Goal: Entertainment & Leisure: Browse casually

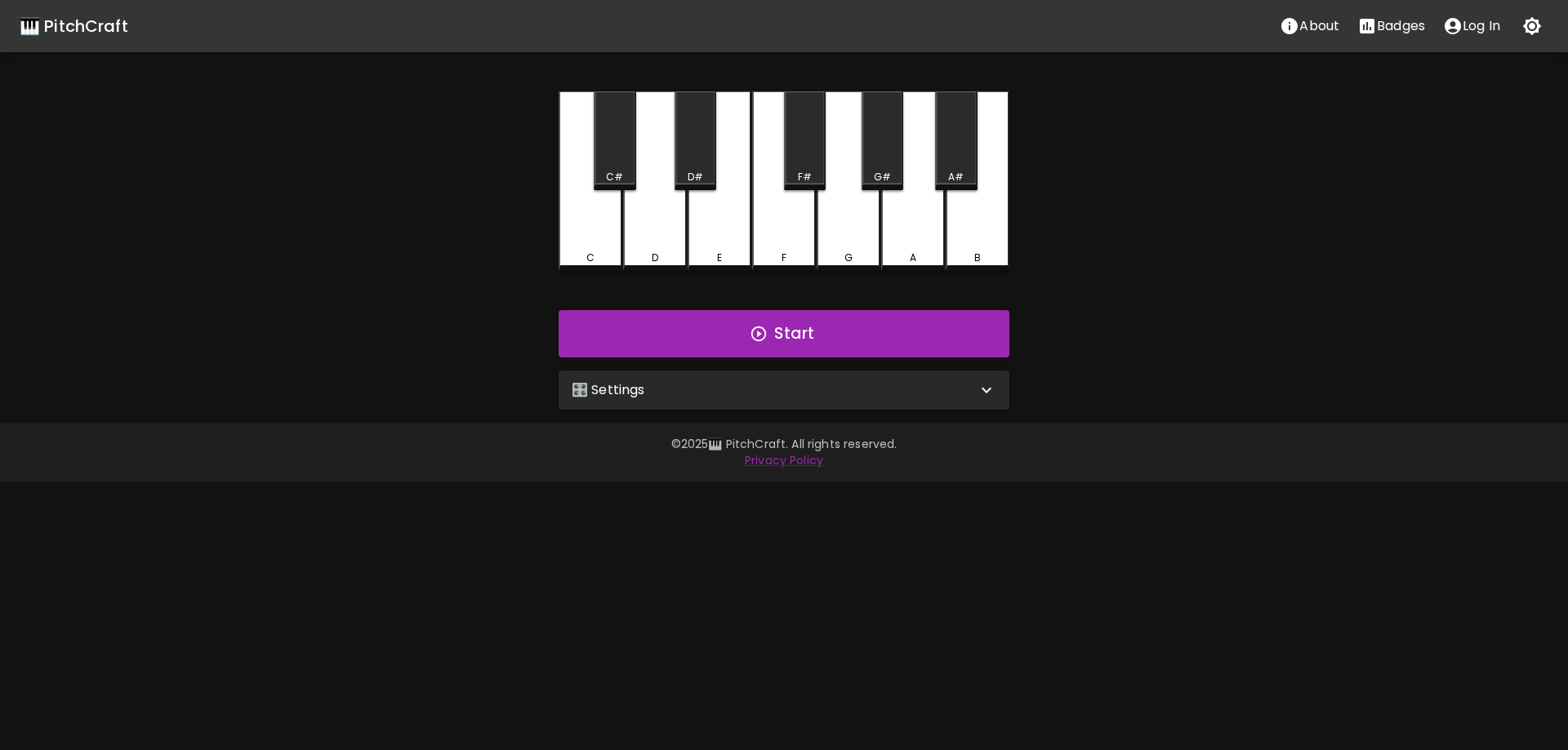
click at [780, 392] on div "🎛️ Settings" at bounding box center [773, 390] width 405 height 20
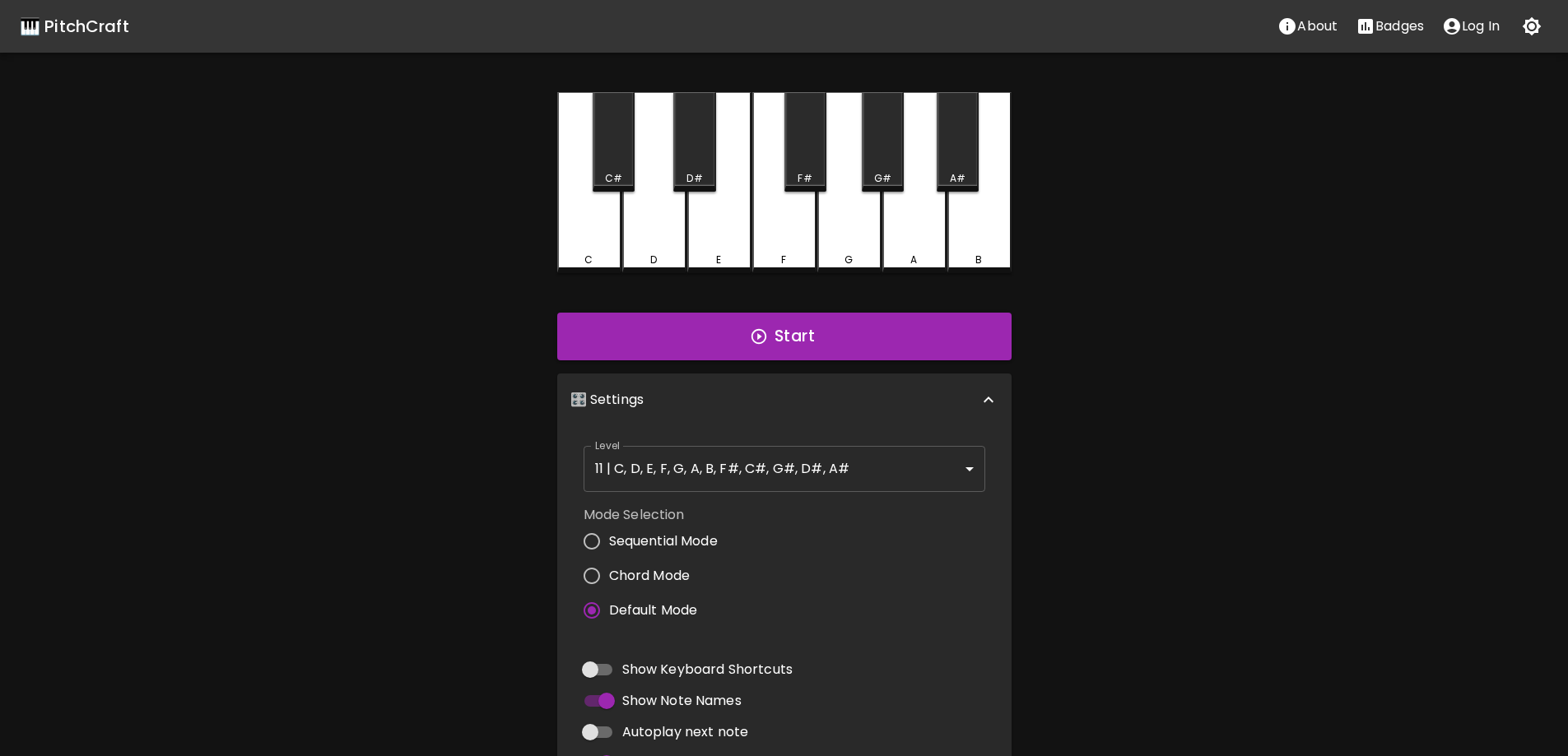
click at [832, 405] on div "🎛️ Settings" at bounding box center [774, 400] width 408 height 20
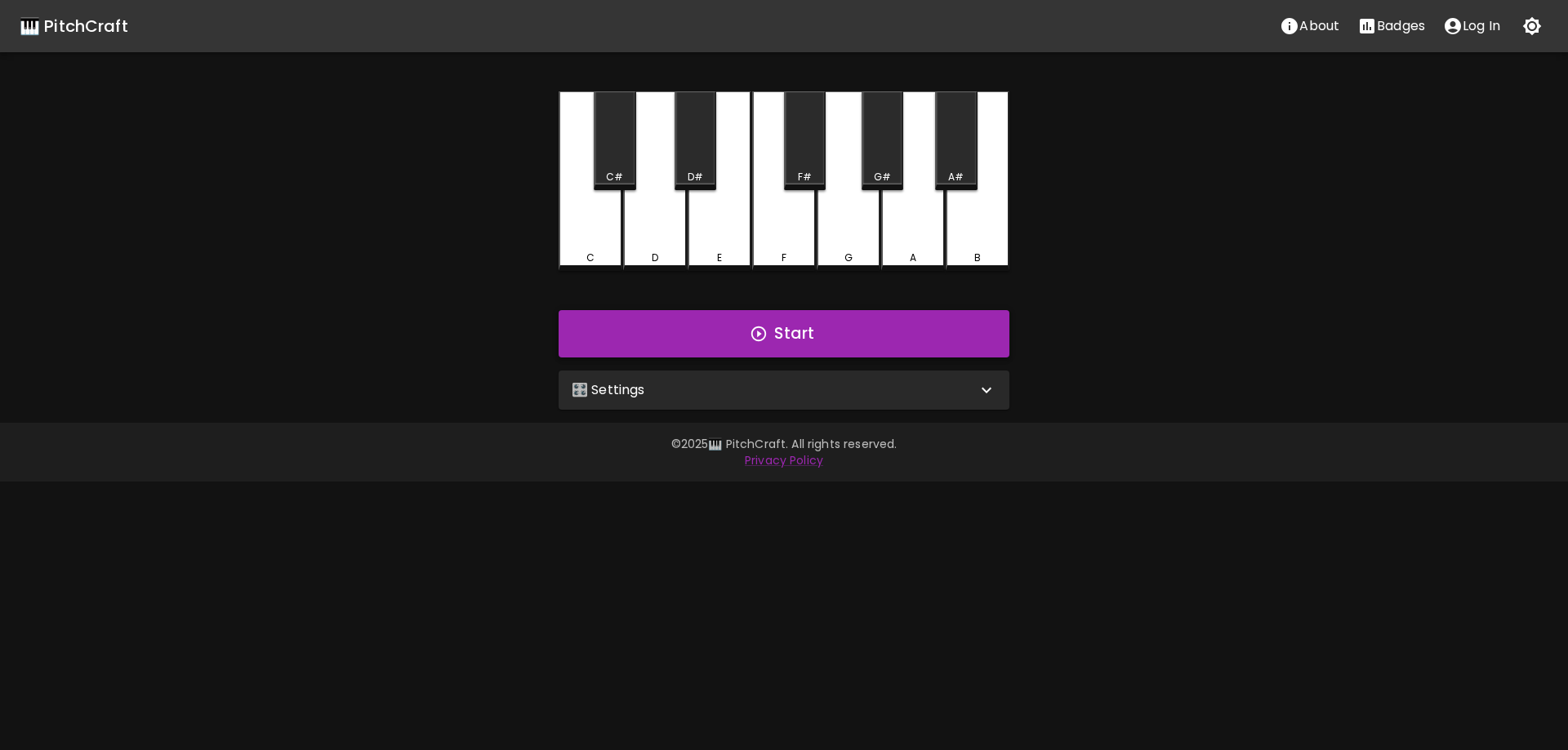
click at [791, 346] on button "Start" at bounding box center [784, 334] width 451 height 47
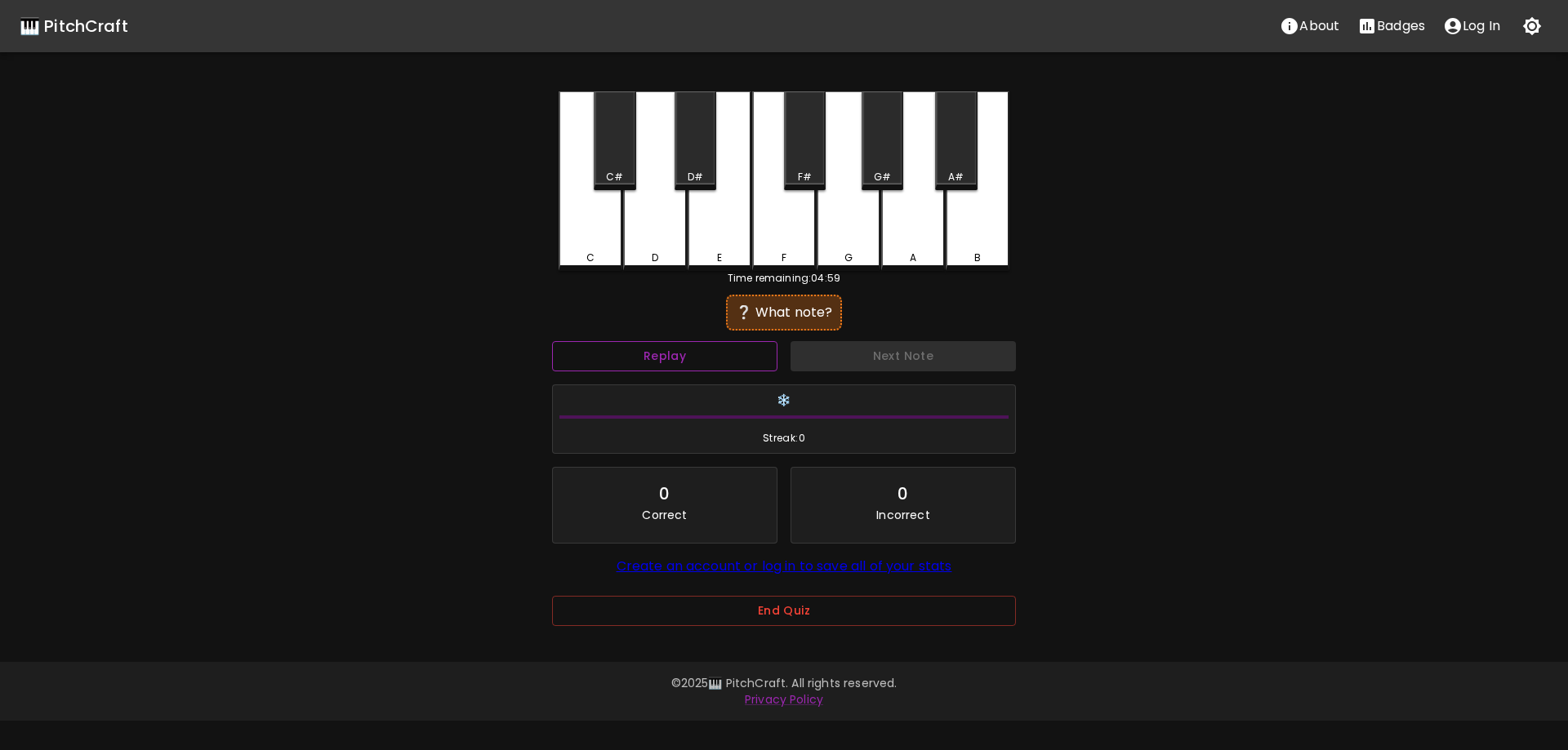
click at [675, 355] on button "Replay" at bounding box center [665, 355] width 226 height 30
click at [832, 229] on div "G" at bounding box center [849, 182] width 64 height 180
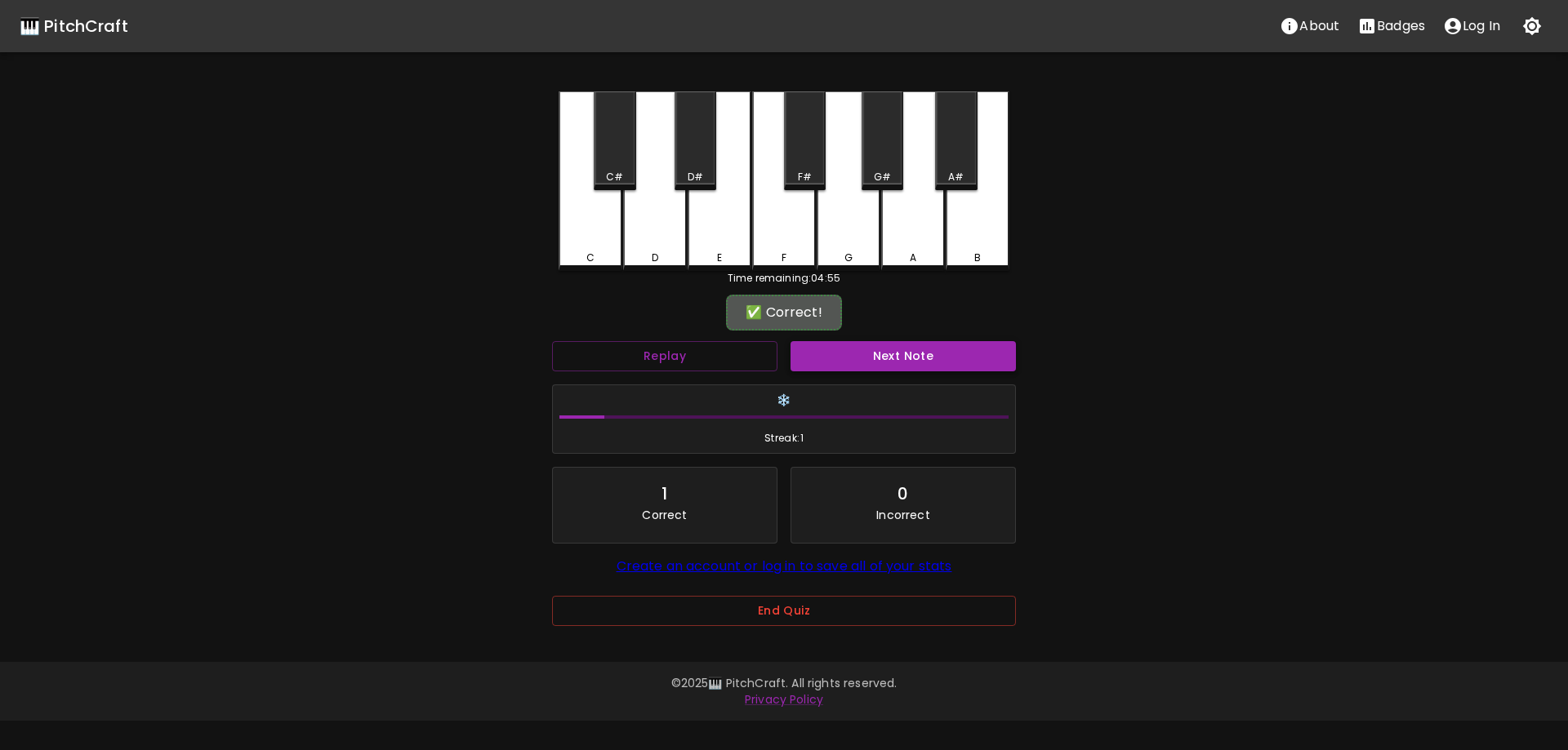
click at [902, 354] on button "Next Note" at bounding box center [903, 355] width 226 height 30
click at [624, 163] on div "C#" at bounding box center [615, 141] width 42 height 99
click at [920, 356] on button "Next Note" at bounding box center [903, 355] width 226 height 30
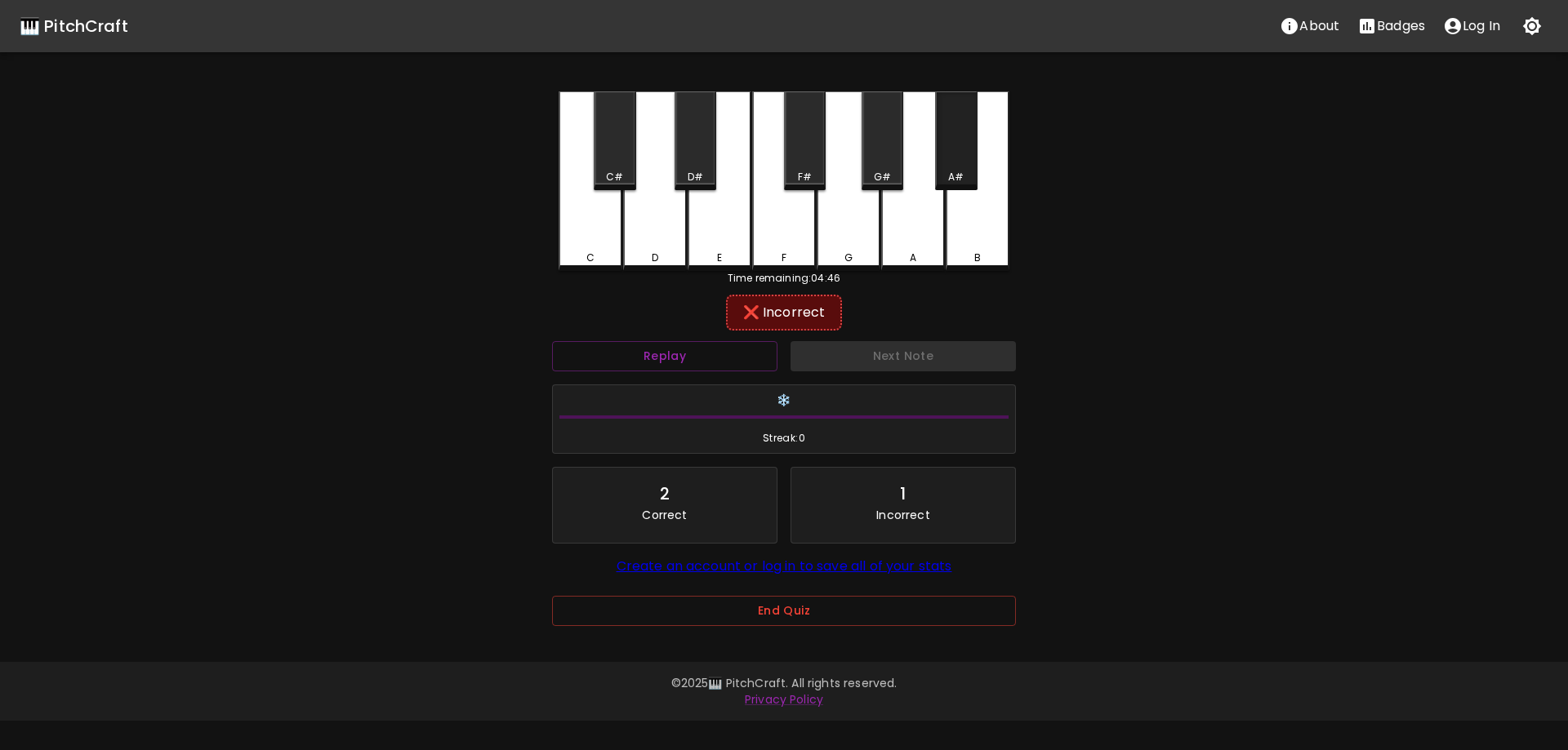
click at [947, 165] on div "A#" at bounding box center [956, 141] width 42 height 99
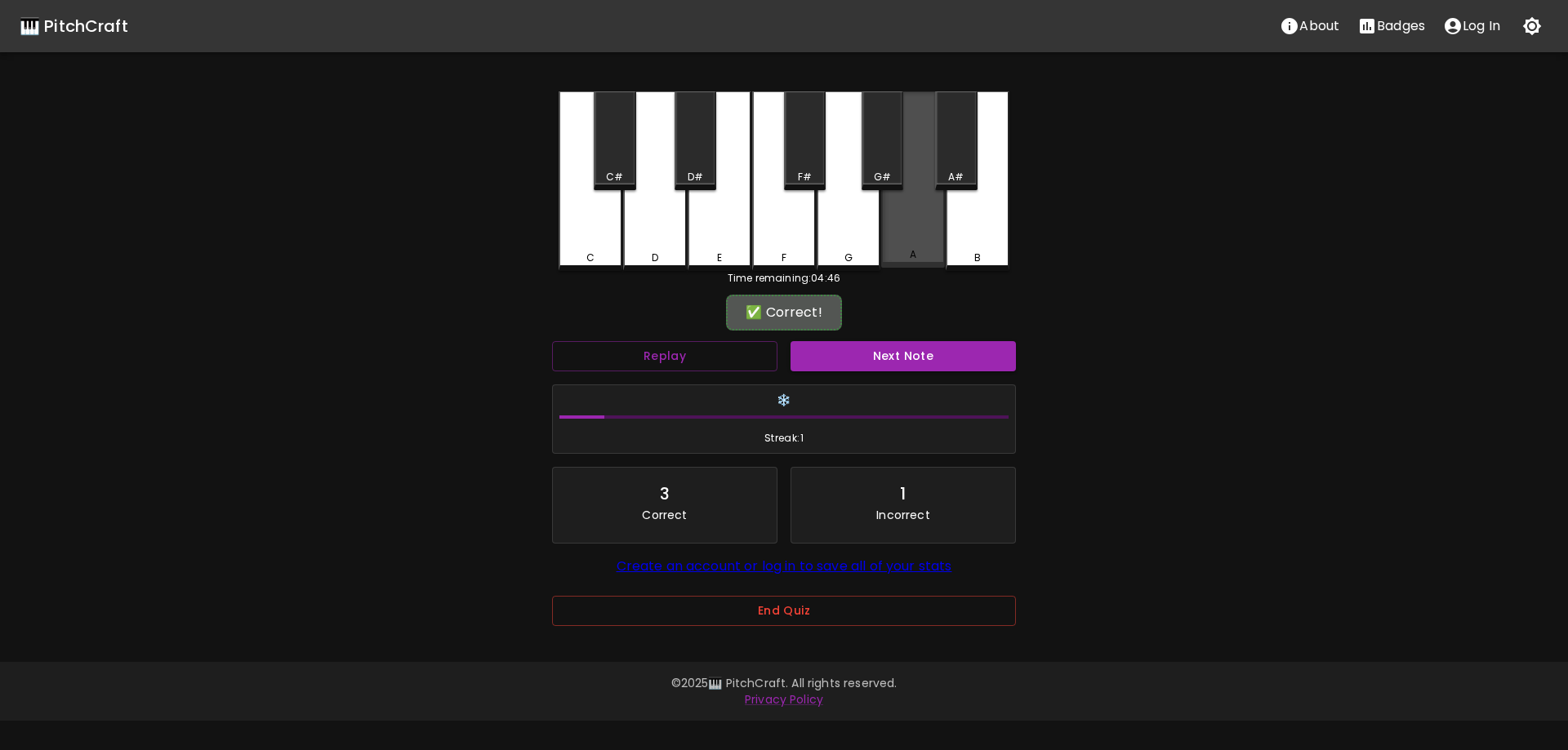
click at [903, 237] on div "A" at bounding box center [913, 180] width 64 height 176
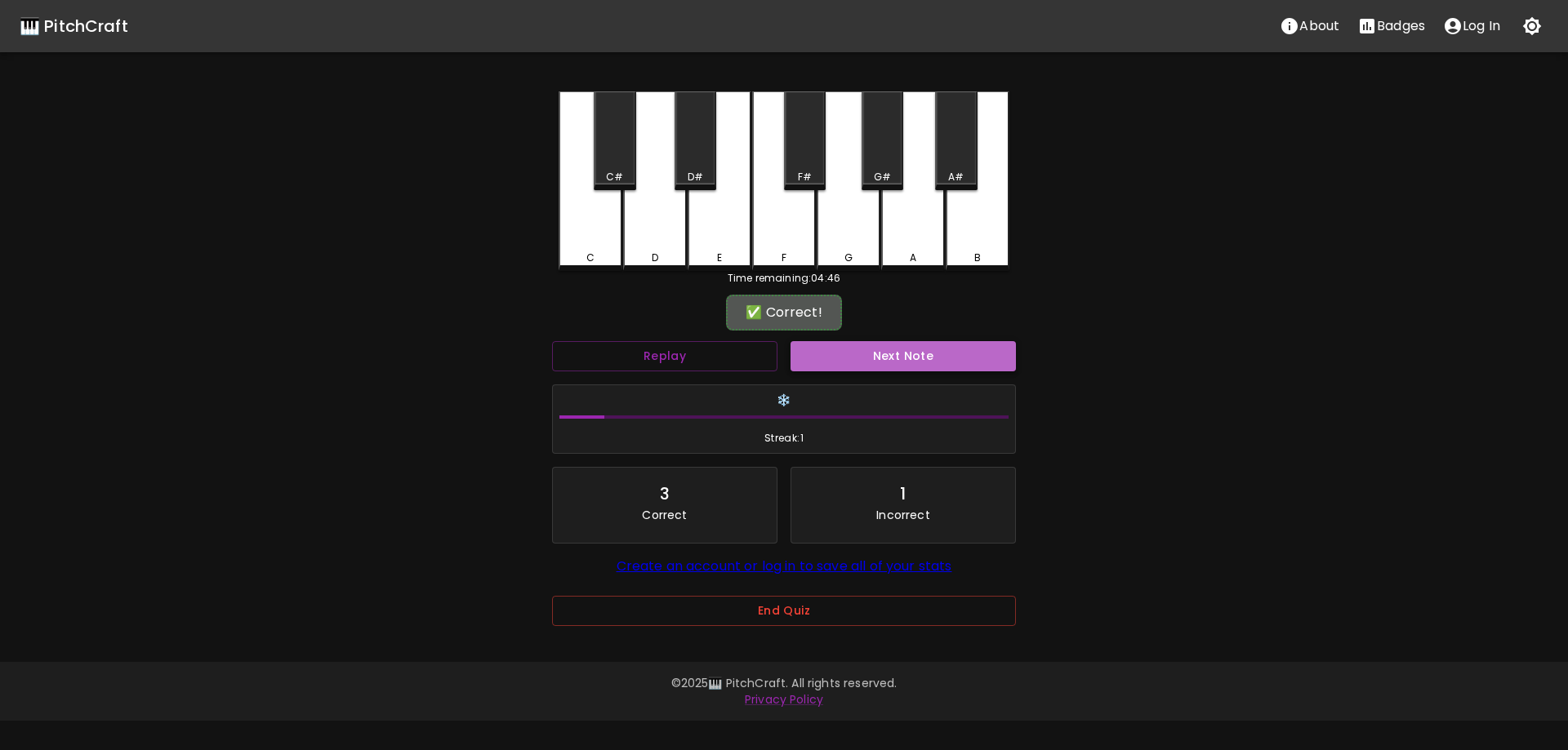
click at [900, 359] on button "Next Note" at bounding box center [903, 355] width 226 height 30
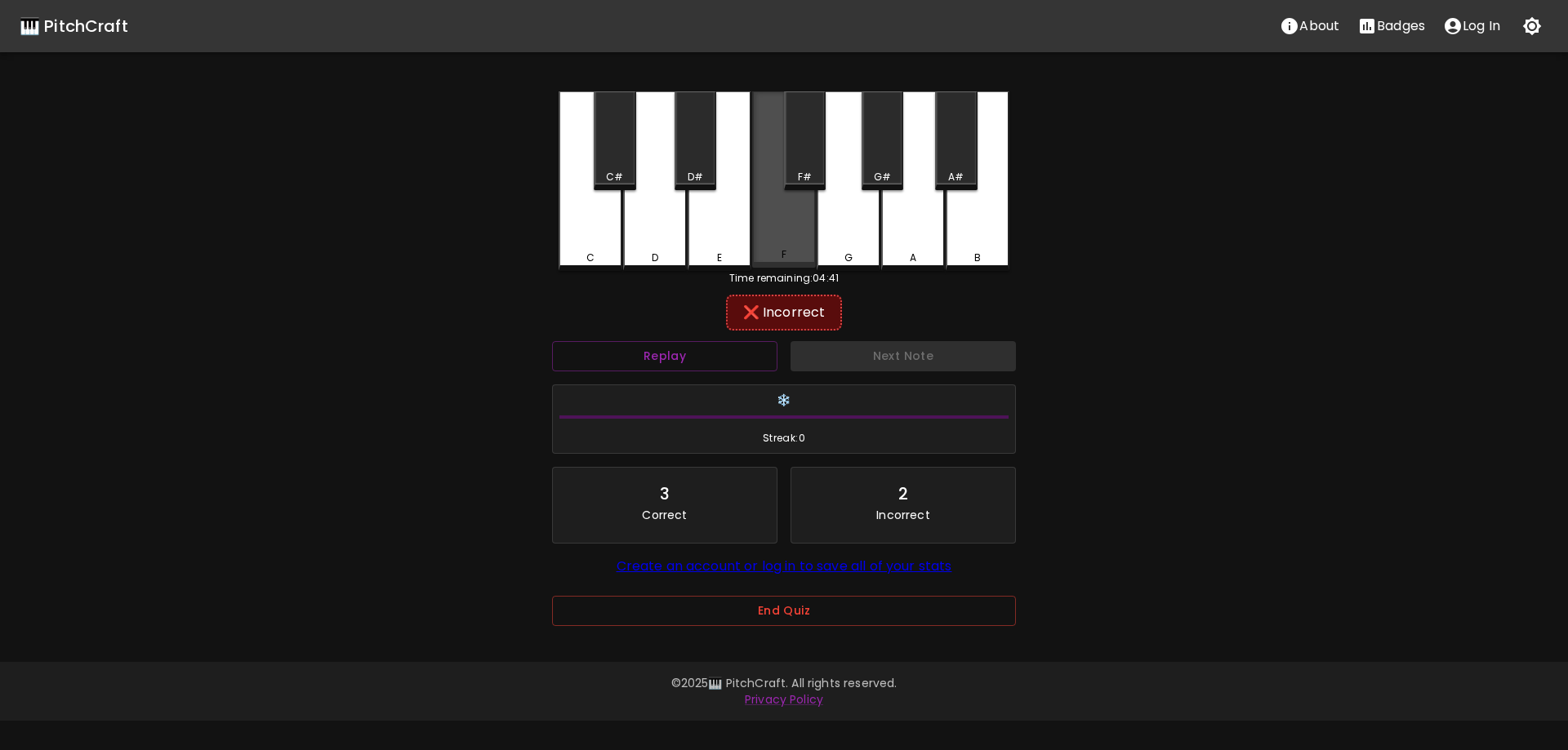
click at [803, 250] on div "F" at bounding box center [784, 180] width 64 height 176
click at [804, 155] on div "F#" at bounding box center [805, 141] width 42 height 99
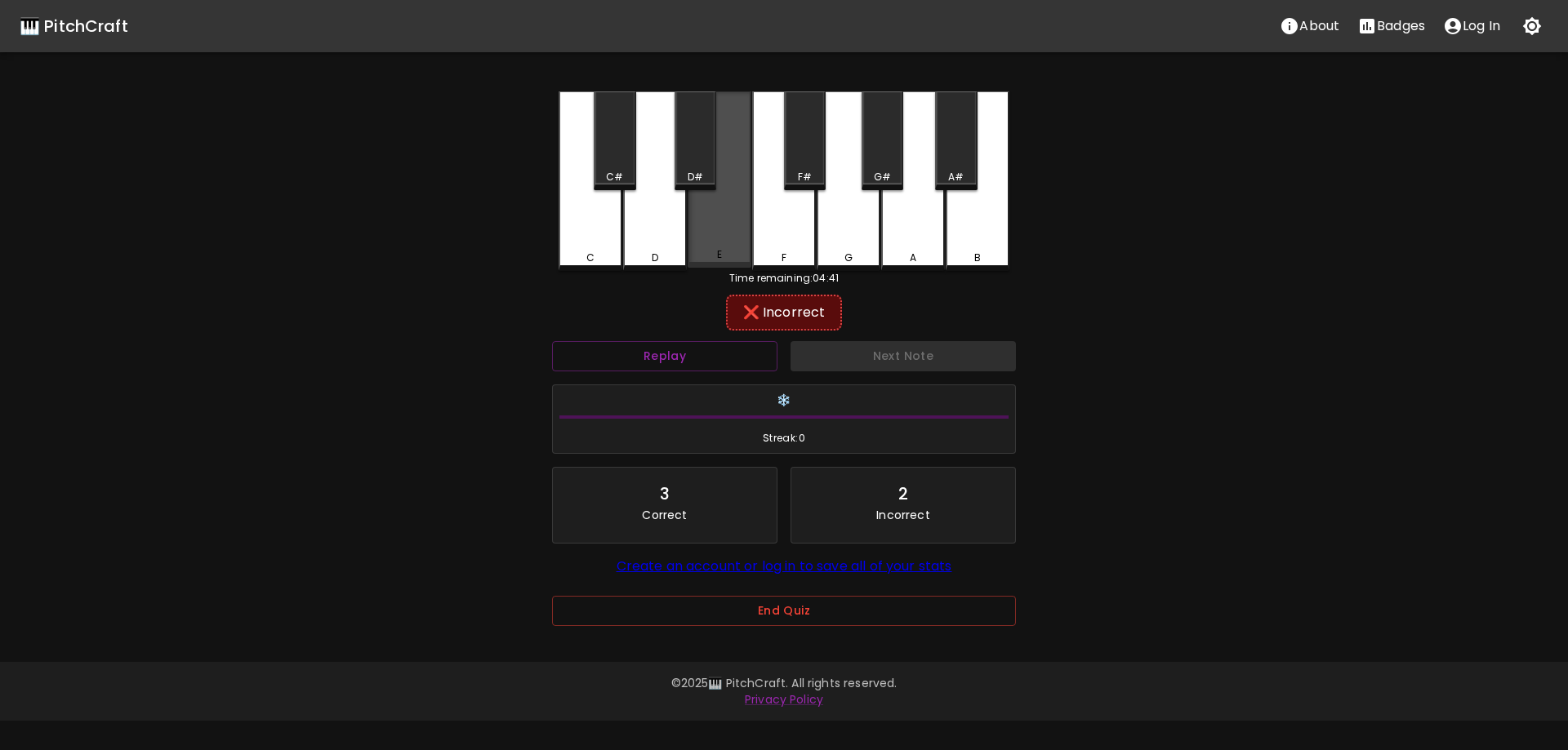
click at [732, 224] on div "E" at bounding box center [719, 180] width 64 height 176
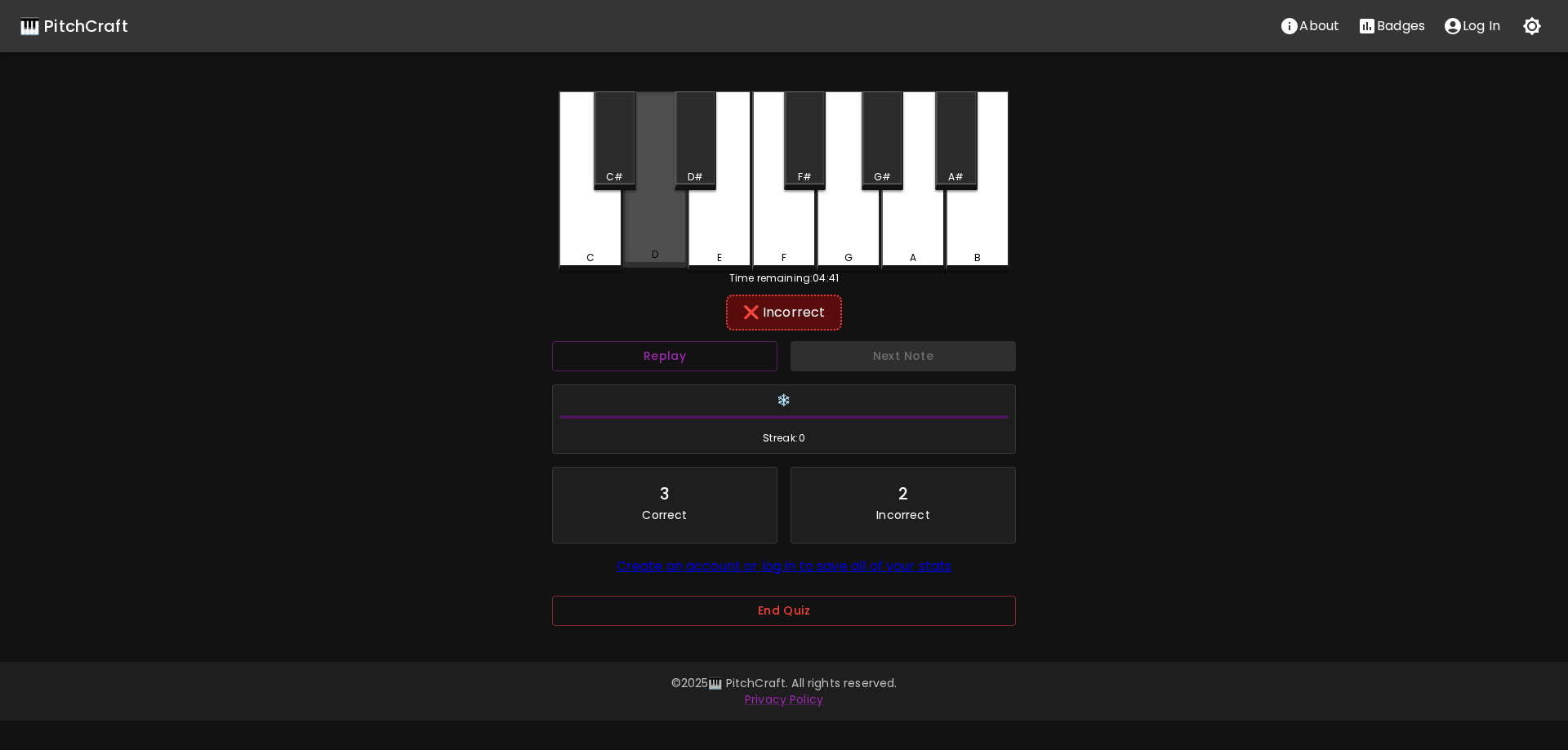
click at [667, 236] on div "D" at bounding box center [655, 180] width 64 height 176
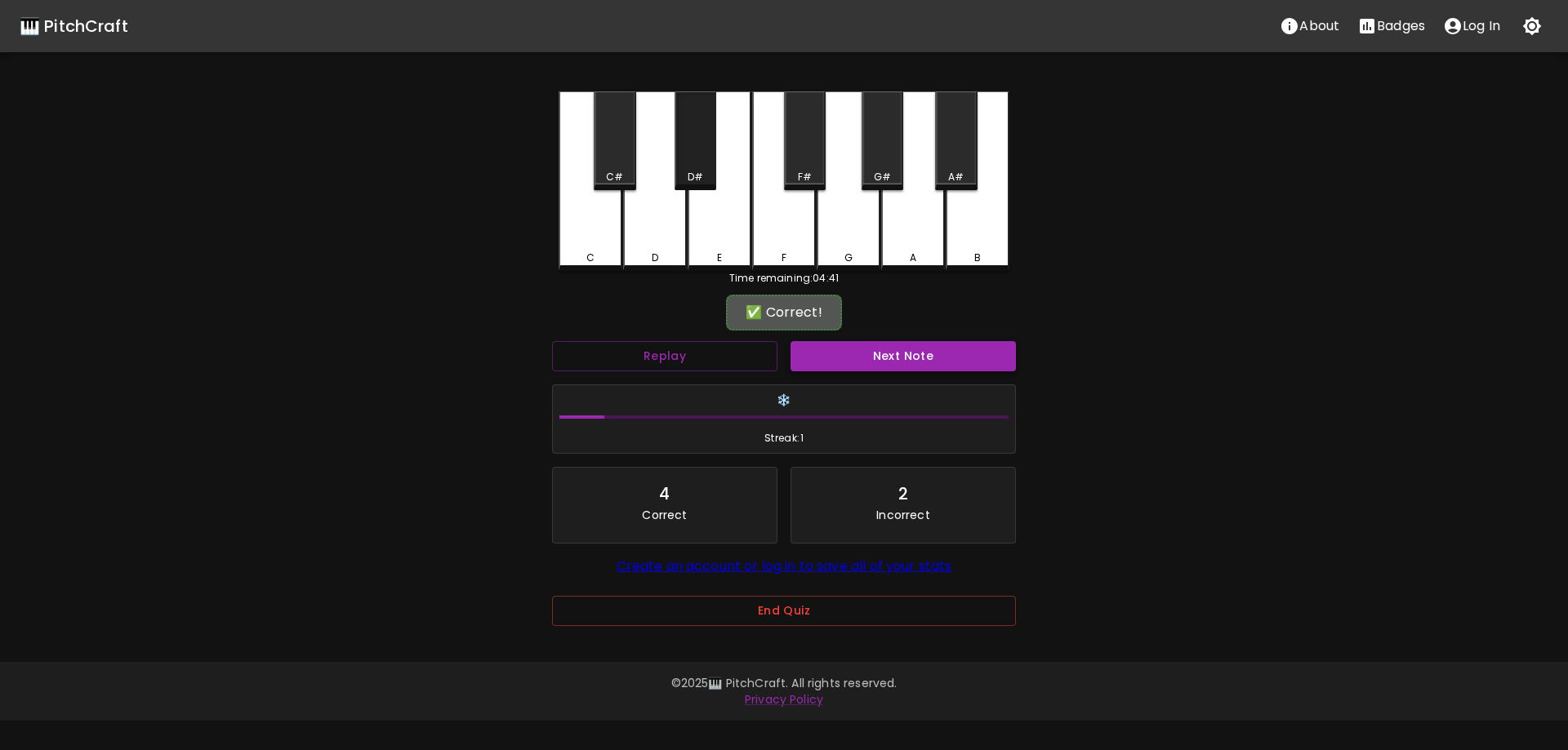
drag, startPoint x: 691, startPoint y: 177, endPoint x: 954, endPoint y: 367, distance: 324.5
click at [710, 186] on div "D#" at bounding box center [696, 141] width 42 height 99
click at [911, 371] on button "Next Note" at bounding box center [903, 355] width 226 height 30
click at [703, 164] on div "D#" at bounding box center [696, 141] width 42 height 99
click at [907, 358] on button "Next Note" at bounding box center [903, 355] width 226 height 30
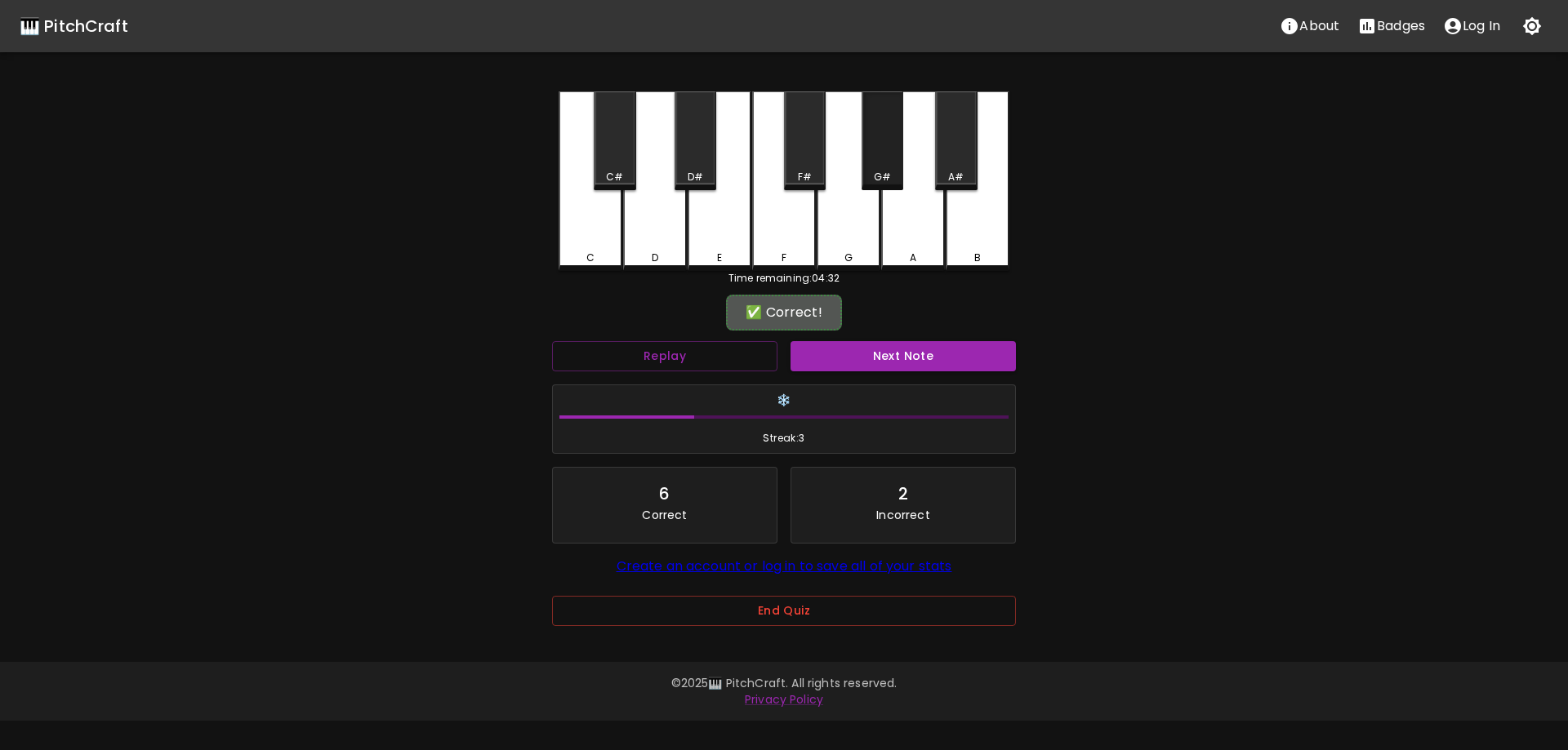
click at [885, 180] on div "G#" at bounding box center [882, 177] width 17 height 15
click at [899, 358] on button "Next Note" at bounding box center [903, 355] width 226 height 30
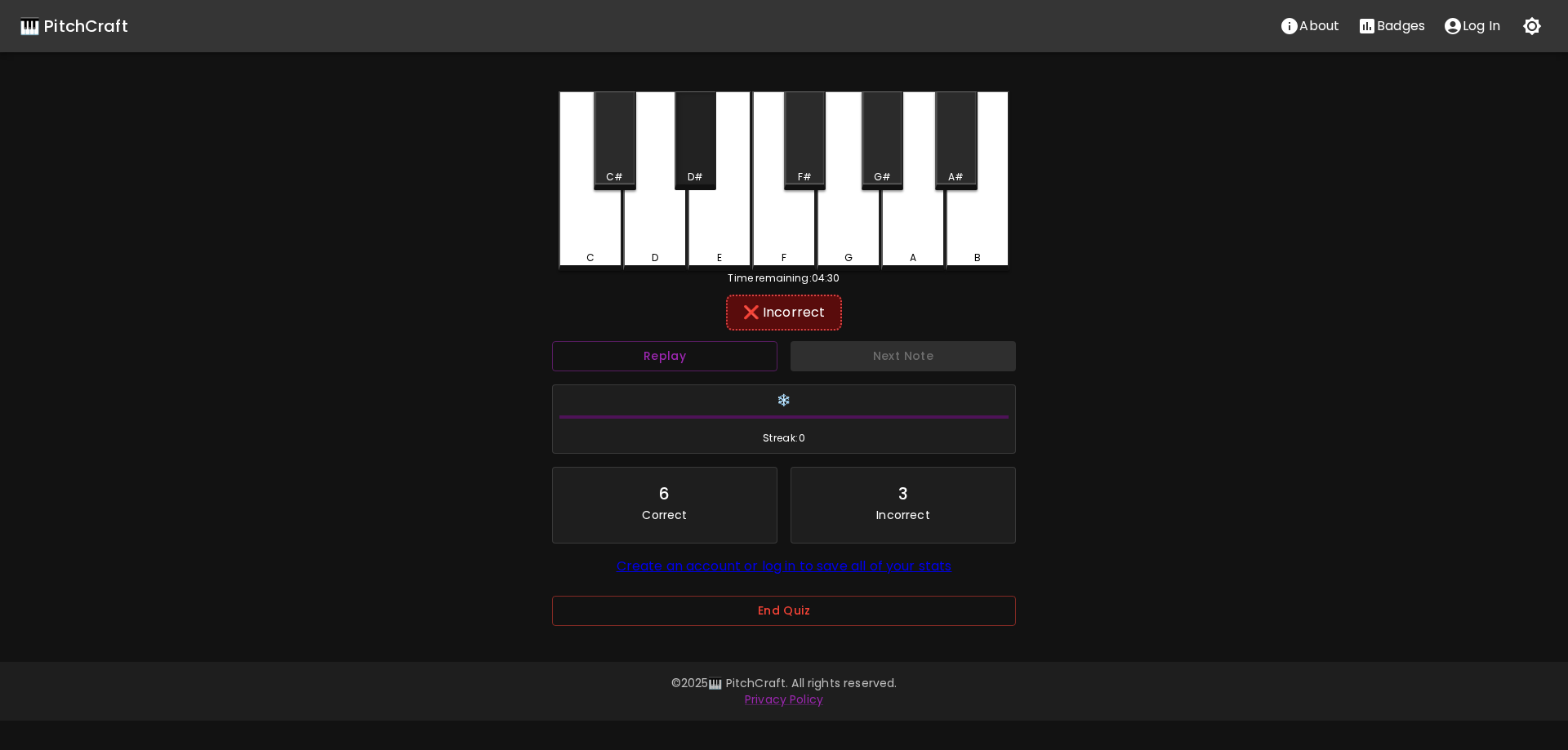
click at [705, 173] on div "D#" at bounding box center [695, 177] width 38 height 15
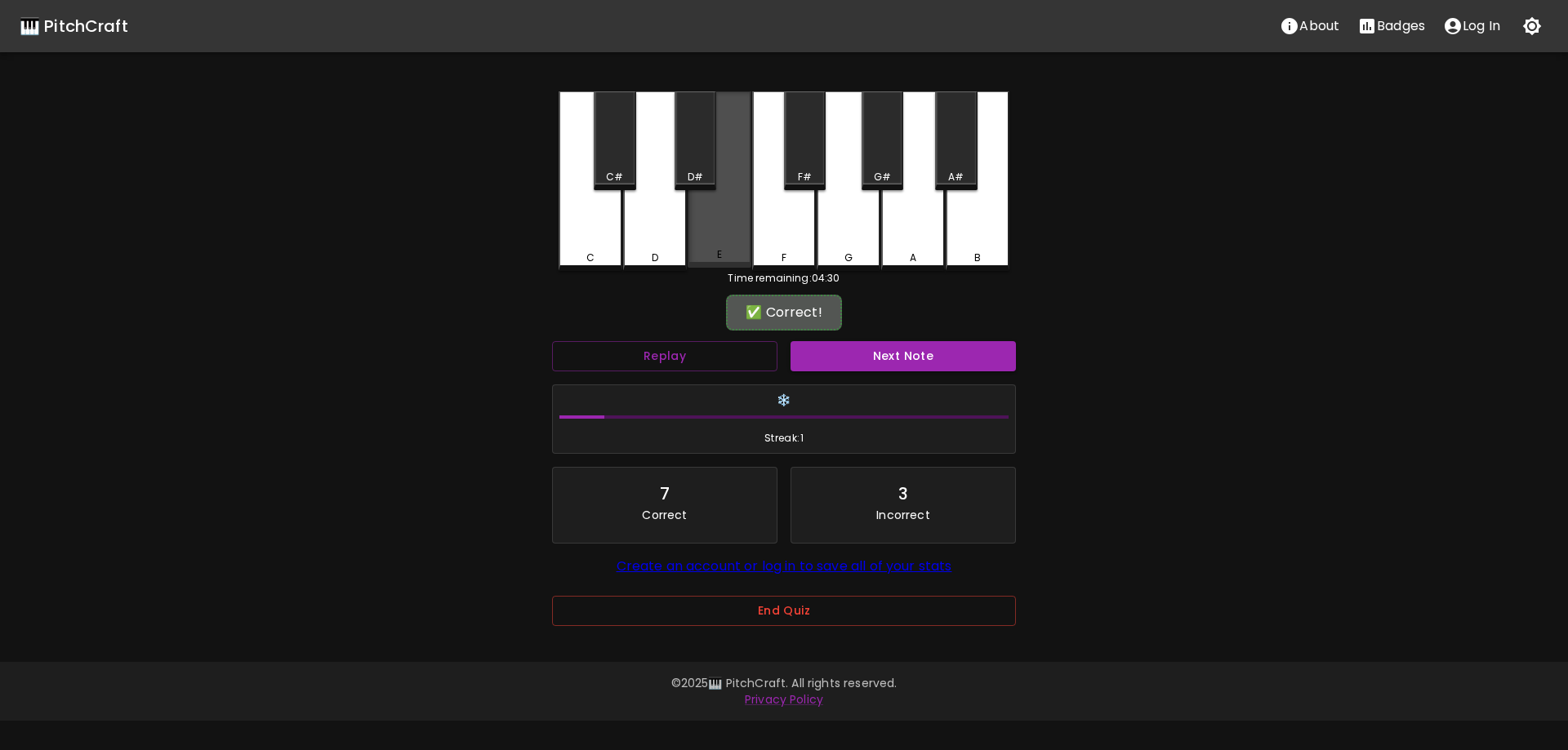
drag, startPoint x: 709, startPoint y: 221, endPoint x: 823, endPoint y: 292, distance: 134.3
click at [709, 222] on div "E" at bounding box center [719, 180] width 64 height 176
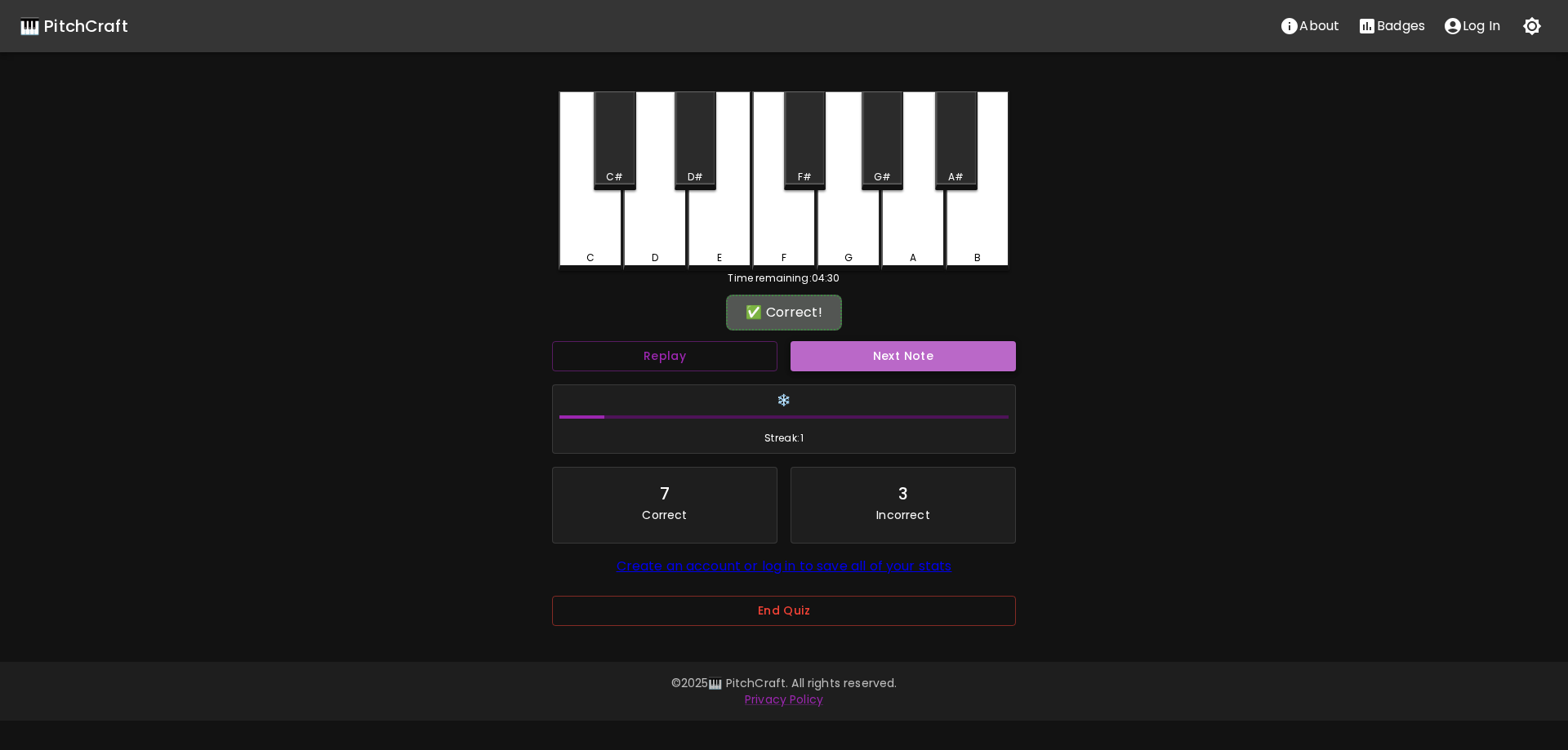
click at [894, 363] on button "Next Note" at bounding box center [903, 355] width 226 height 30
click at [884, 180] on div "G#" at bounding box center [882, 177] width 17 height 15
click at [876, 354] on button "Next Note" at bounding box center [903, 355] width 226 height 30
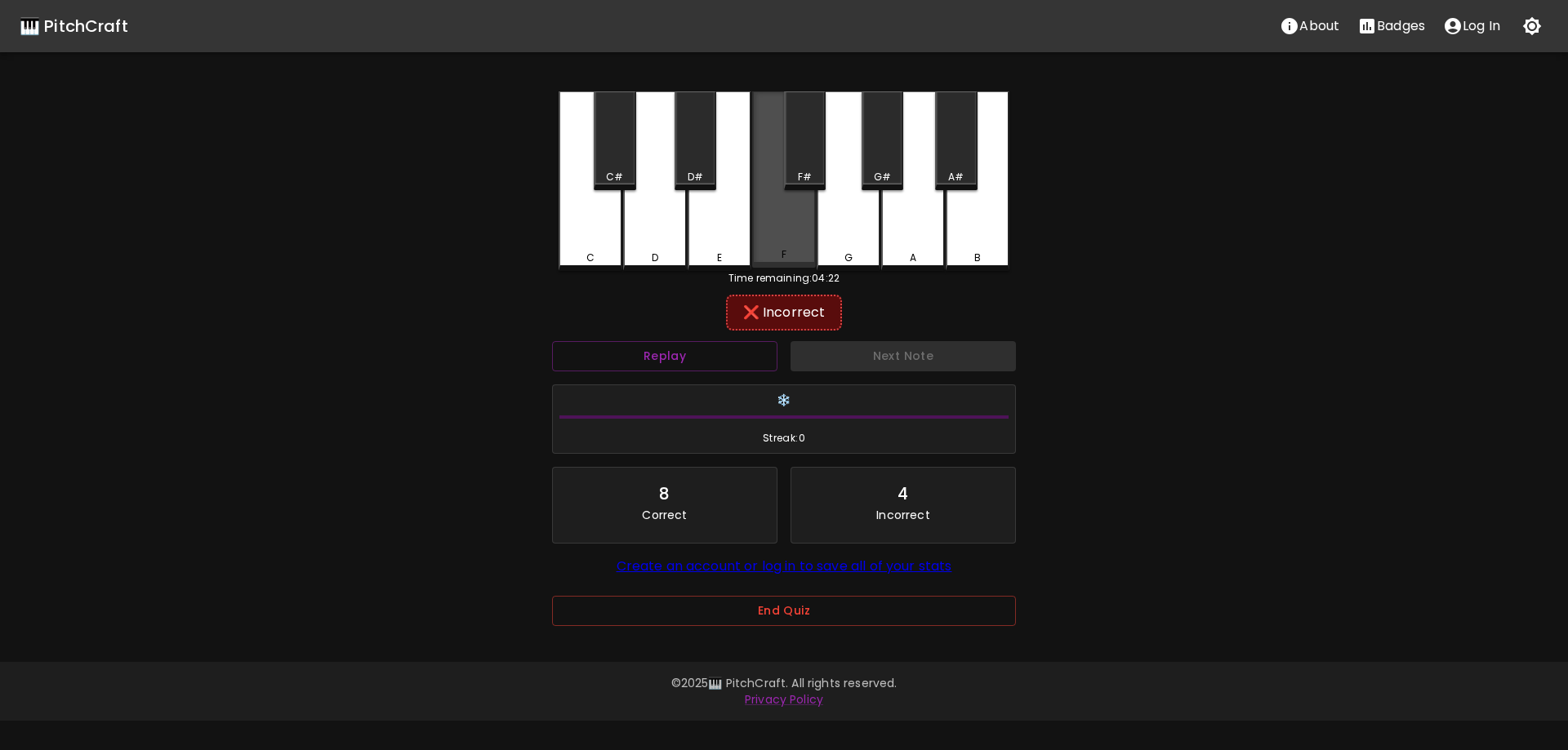
drag, startPoint x: 763, startPoint y: 227, endPoint x: 796, endPoint y: 177, distance: 59.9
click at [764, 227] on div "F" at bounding box center [784, 180] width 64 height 176
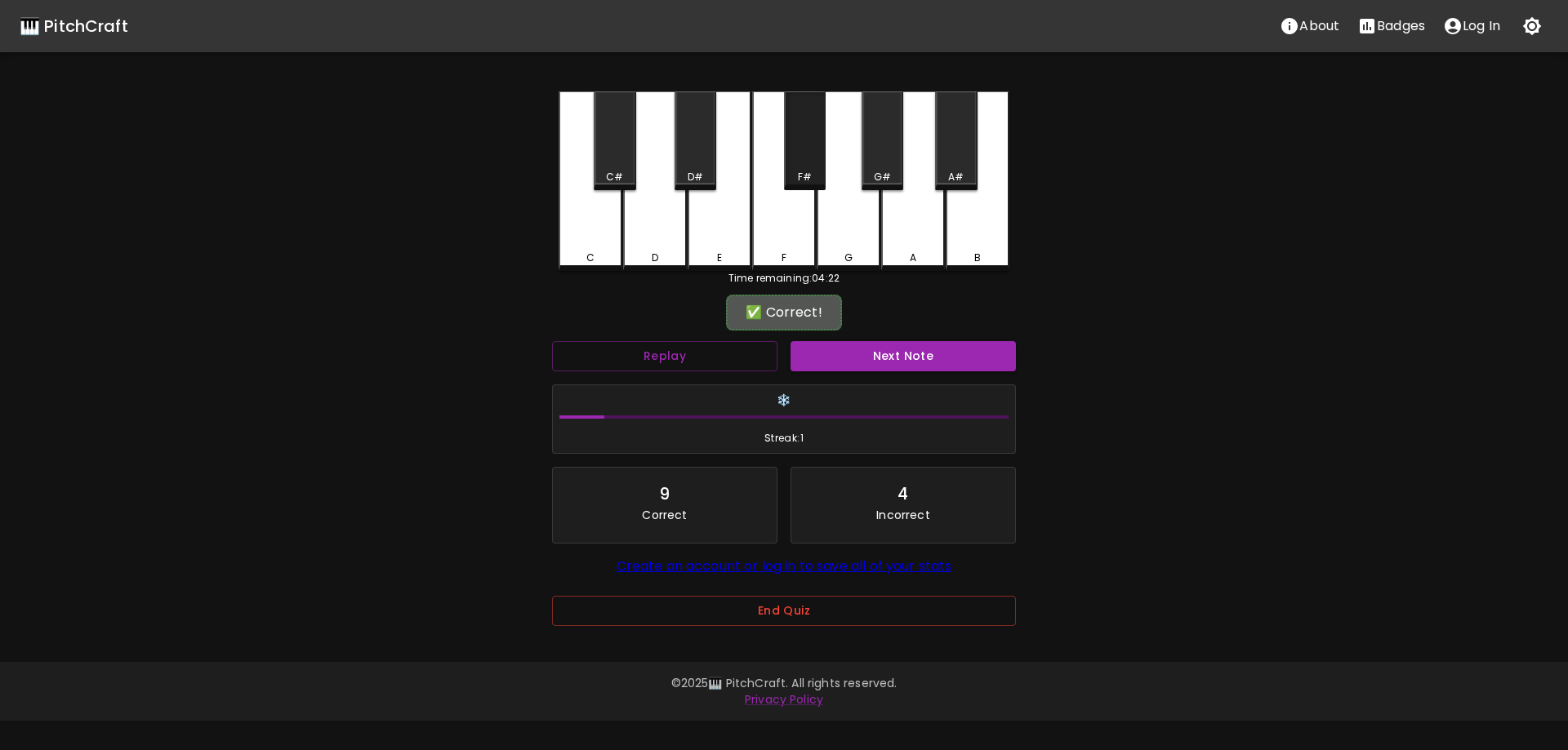
drag, startPoint x: 802, startPoint y: 155, endPoint x: 507, endPoint y: 19, distance: 324.8
click at [802, 155] on div "F#" at bounding box center [805, 141] width 42 height 99
